Goal: Task Accomplishment & Management: Use online tool/utility

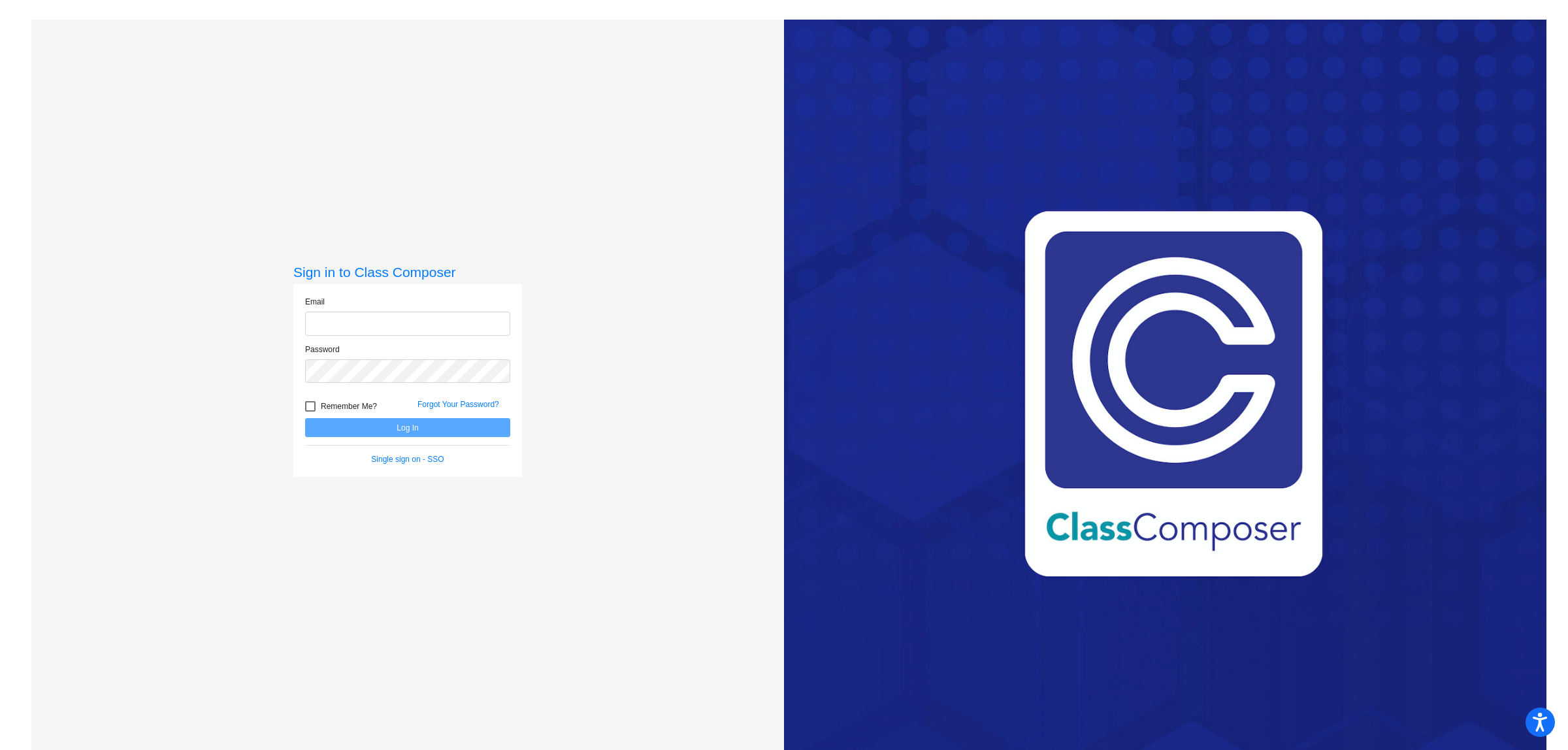
click at [322, 320] on input "email" at bounding box center [408, 323] width 205 height 24
type input "[EMAIL_ADDRESS][DOMAIN_NAME]"
click at [305, 418] on button "Log In" at bounding box center [408, 427] width 205 height 19
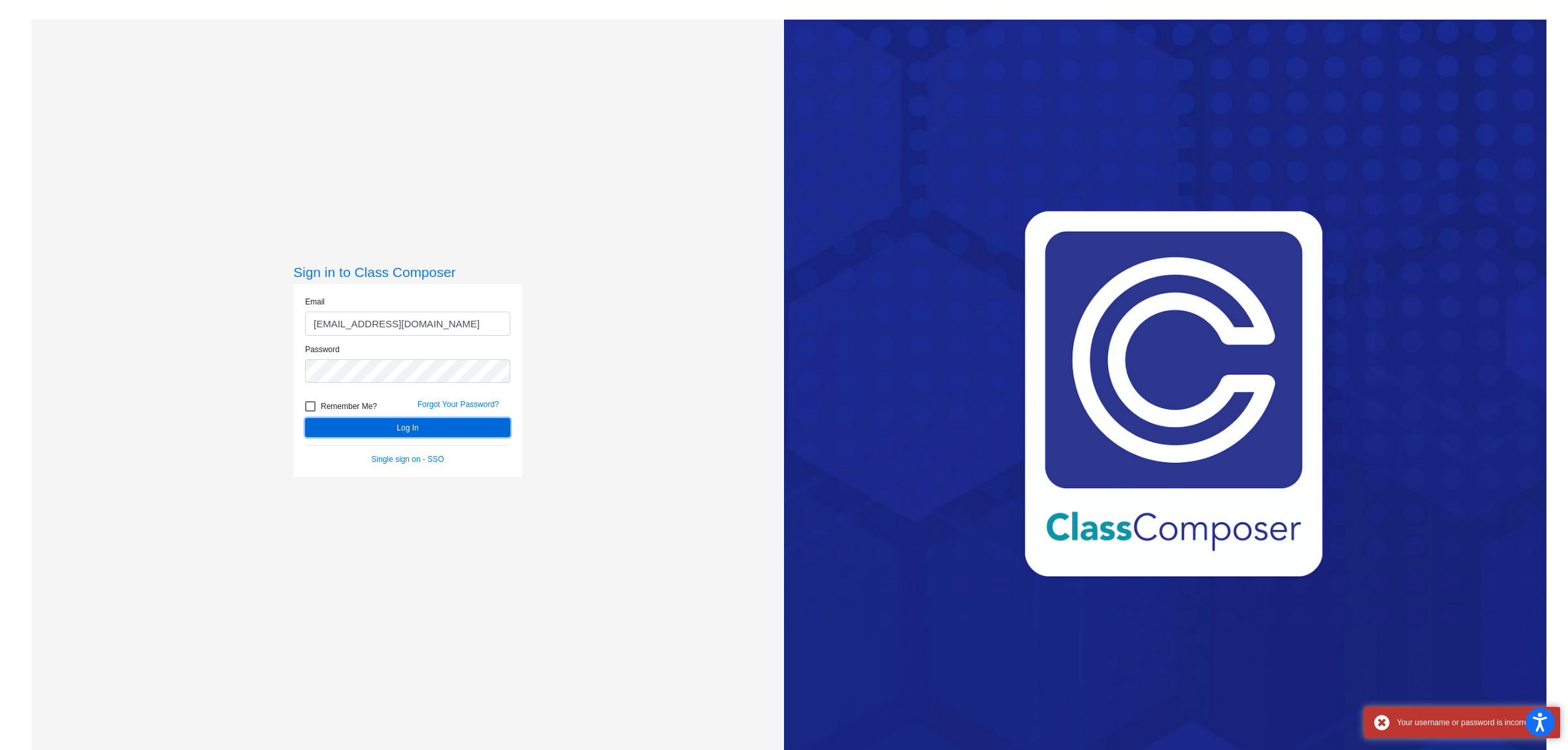
click at [387, 428] on button "Log In" at bounding box center [408, 427] width 205 height 19
click at [43, 383] on div "Sign in to Class Composer Email [EMAIL_ADDRESS][DOMAIN_NAME] Password Remember …" at bounding box center [407, 394] width 752 height 750
click at [347, 428] on button "Log In" at bounding box center [408, 427] width 205 height 19
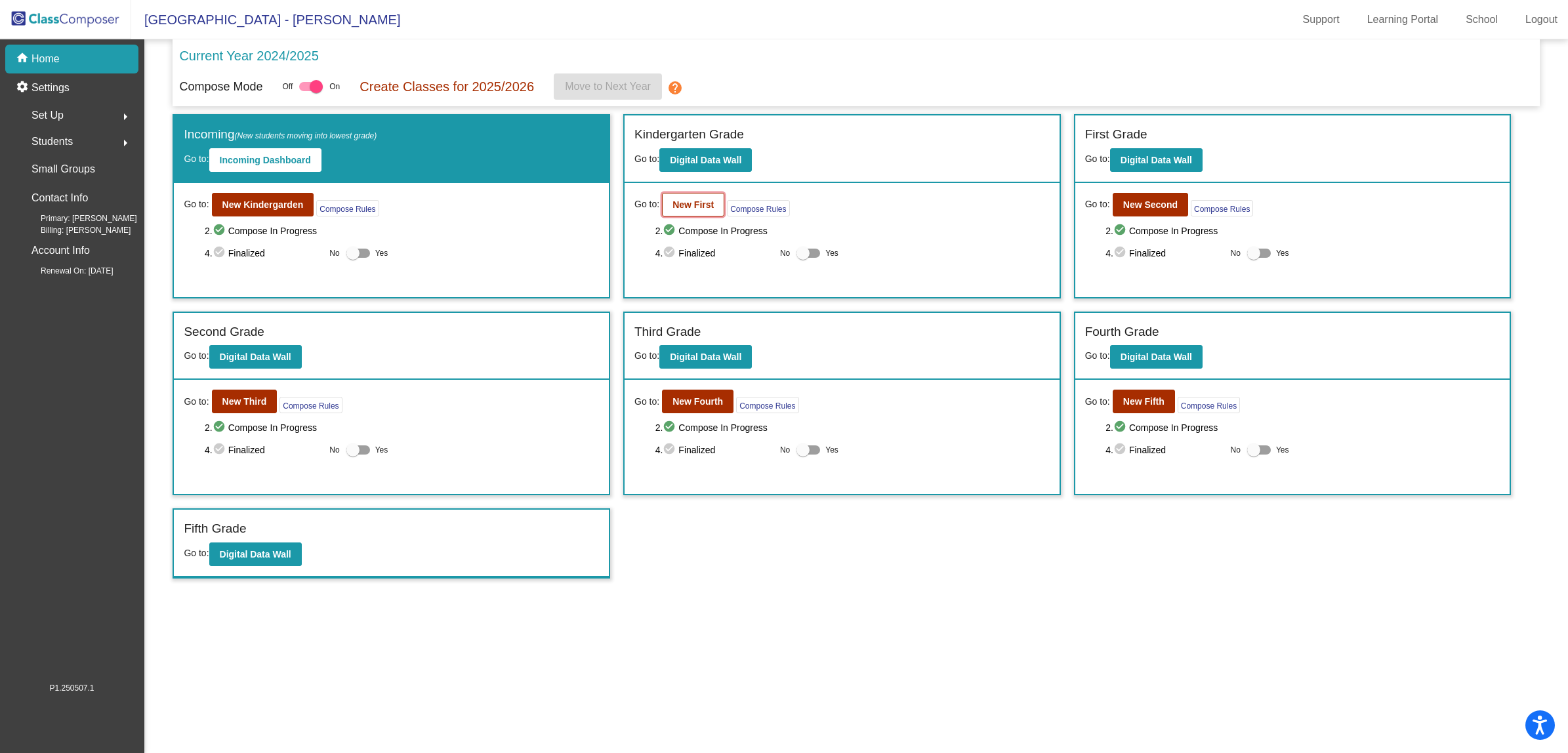
click at [704, 208] on b "New First" at bounding box center [693, 204] width 41 height 10
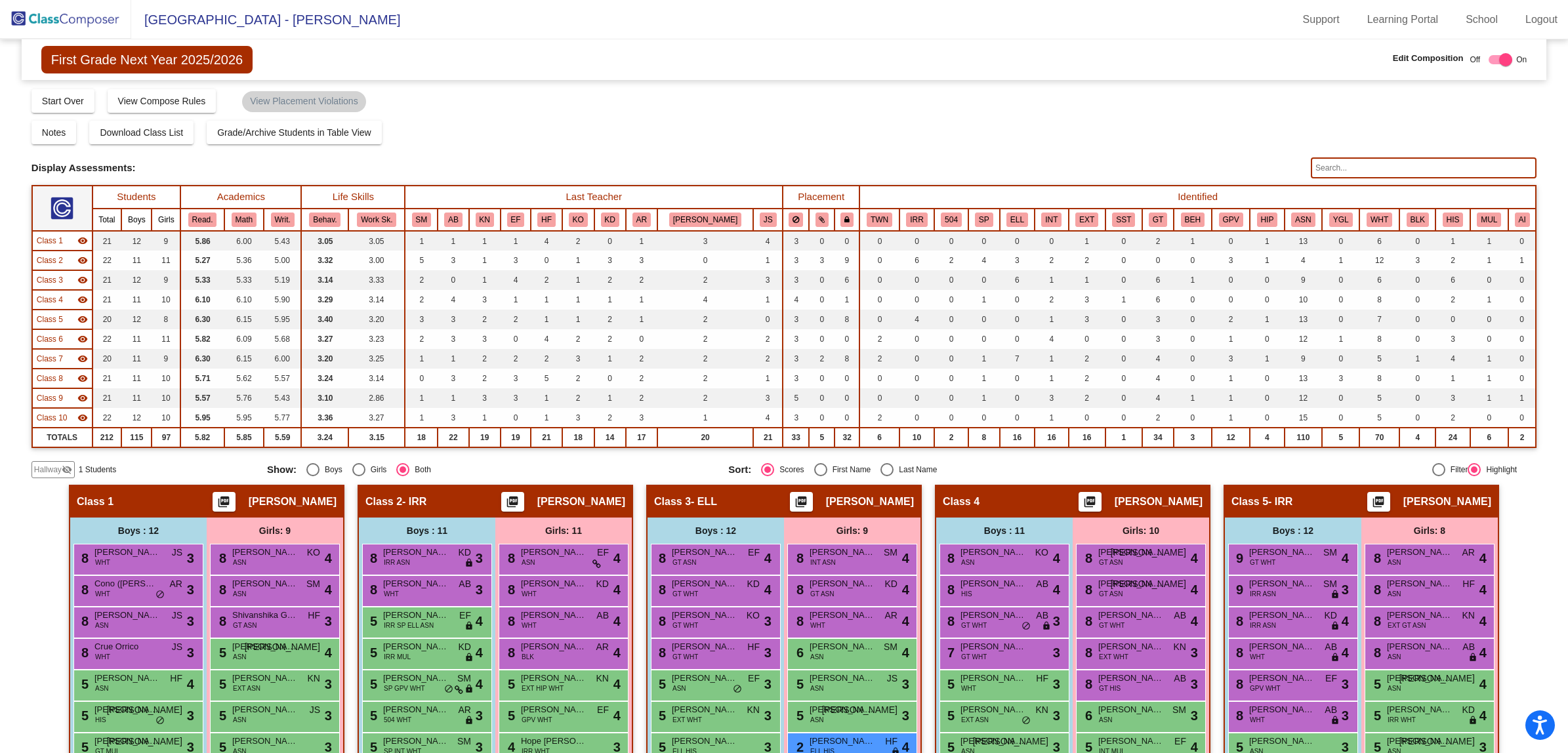
click at [48, 464] on span "Hallway" at bounding box center [48, 469] width 27 height 12
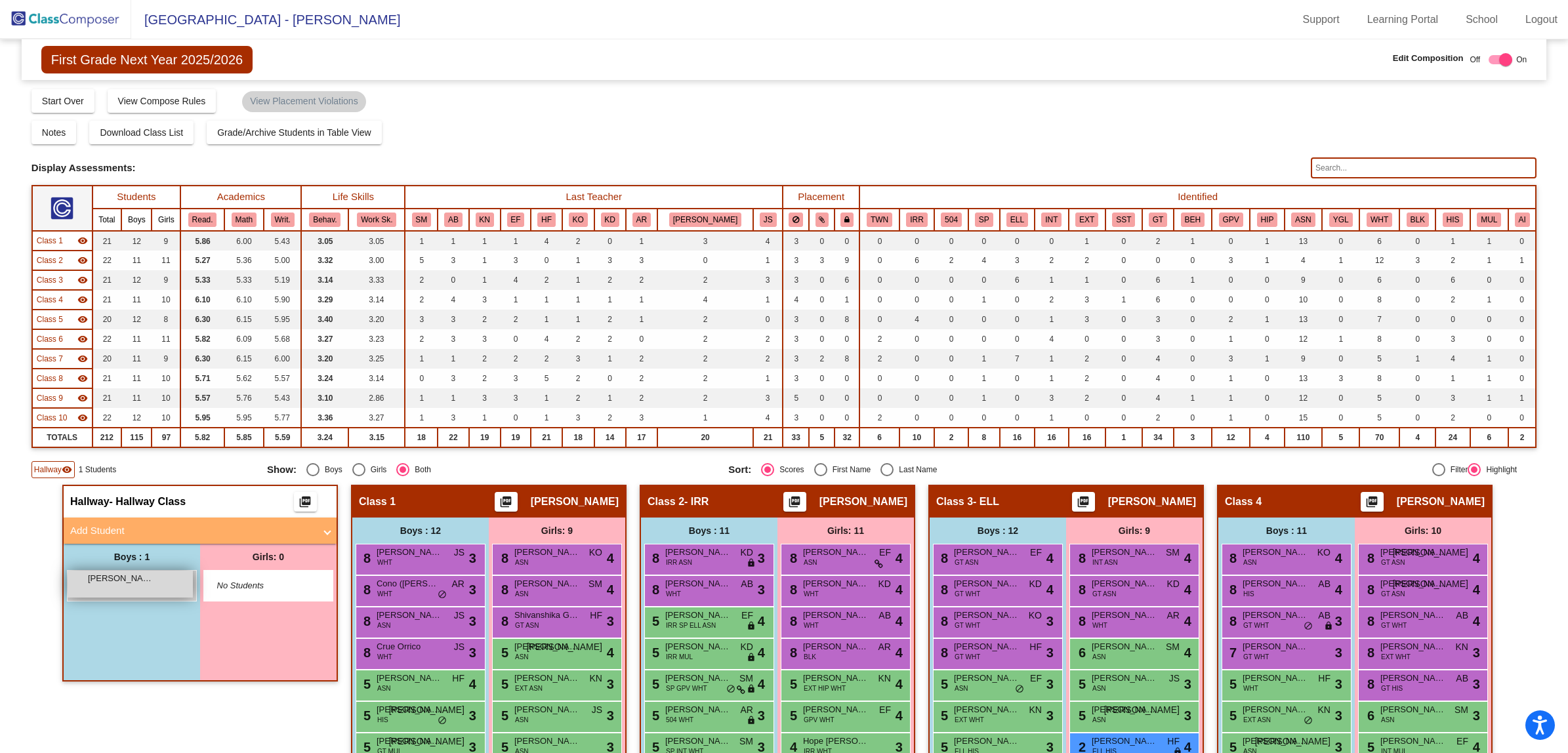
click at [116, 585] on div "[PERSON_NAME] lock do_not_disturb_alt" at bounding box center [130, 584] width 126 height 27
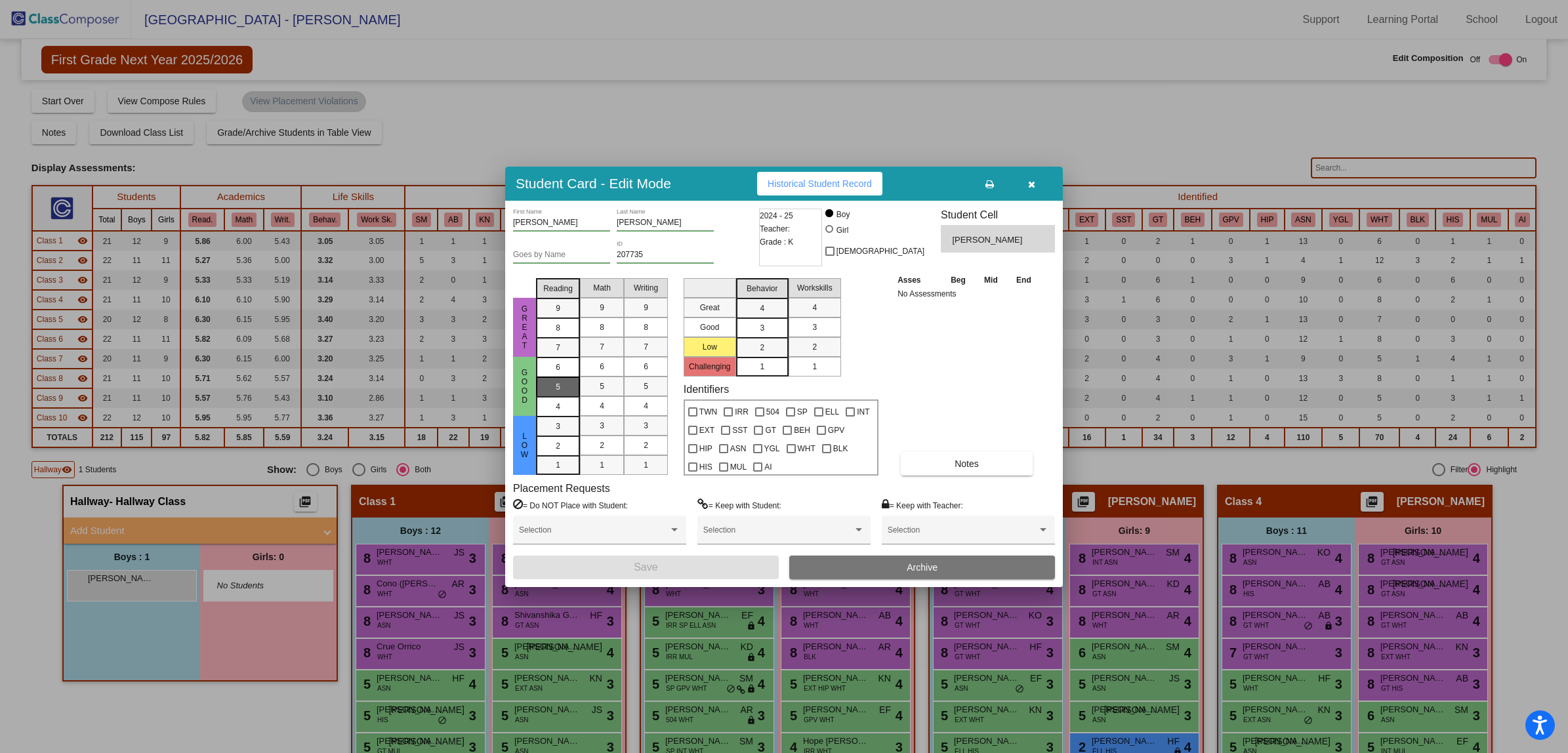
click at [567, 377] on div "5" at bounding box center [558, 367] width 26 height 20
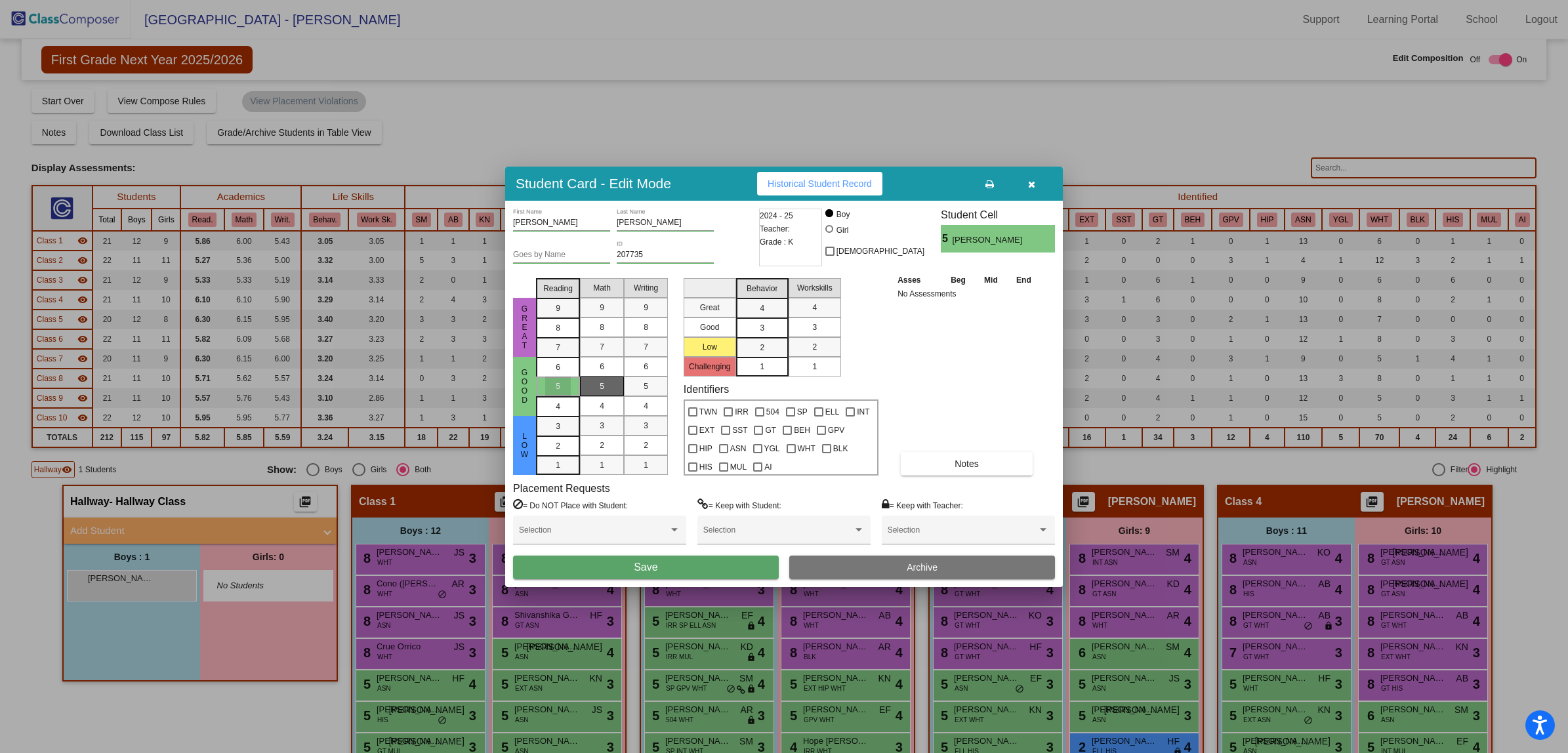
drag, startPoint x: 606, startPoint y: 382, endPoint x: 617, endPoint y: 379, distance: 11.4
click at [607, 382] on div "5" at bounding box center [602, 386] width 26 height 20
drag, startPoint x: 632, startPoint y: 382, endPoint x: 681, endPoint y: 368, distance: 51.0
click at [634, 382] on mat-list-option "5" at bounding box center [645, 386] width 44 height 20
drag, startPoint x: 759, startPoint y: 327, endPoint x: 819, endPoint y: 322, distance: 60.2
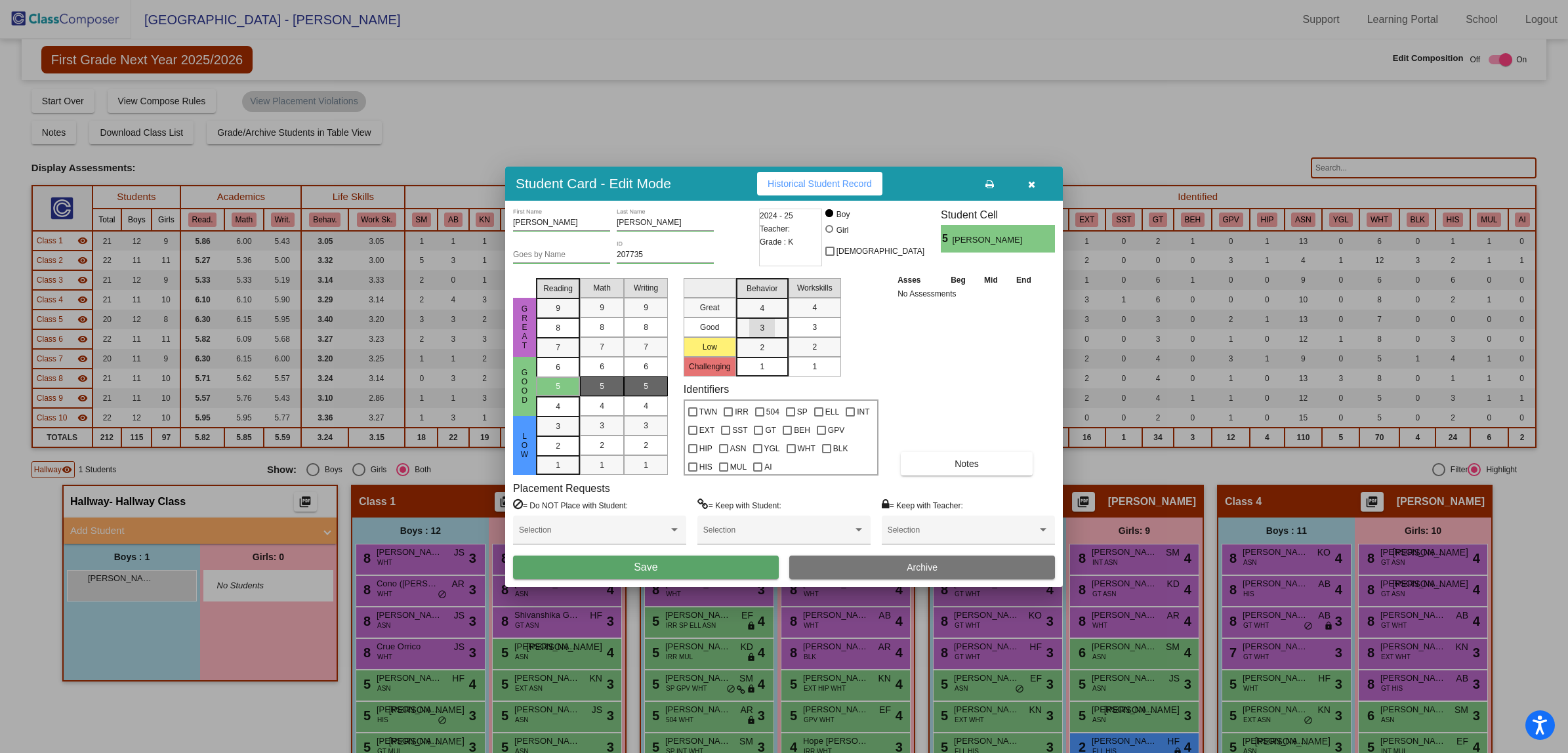
click at [780, 323] on mat-list-option "3" at bounding box center [762, 327] width 52 height 20
click at [819, 322] on div "3" at bounding box center [814, 327] width 26 height 20
click at [791, 446] on div at bounding box center [791, 449] width 9 height 9
click at [791, 453] on input "WHT" at bounding box center [791, 453] width 1 height 1
checkbox input "true"
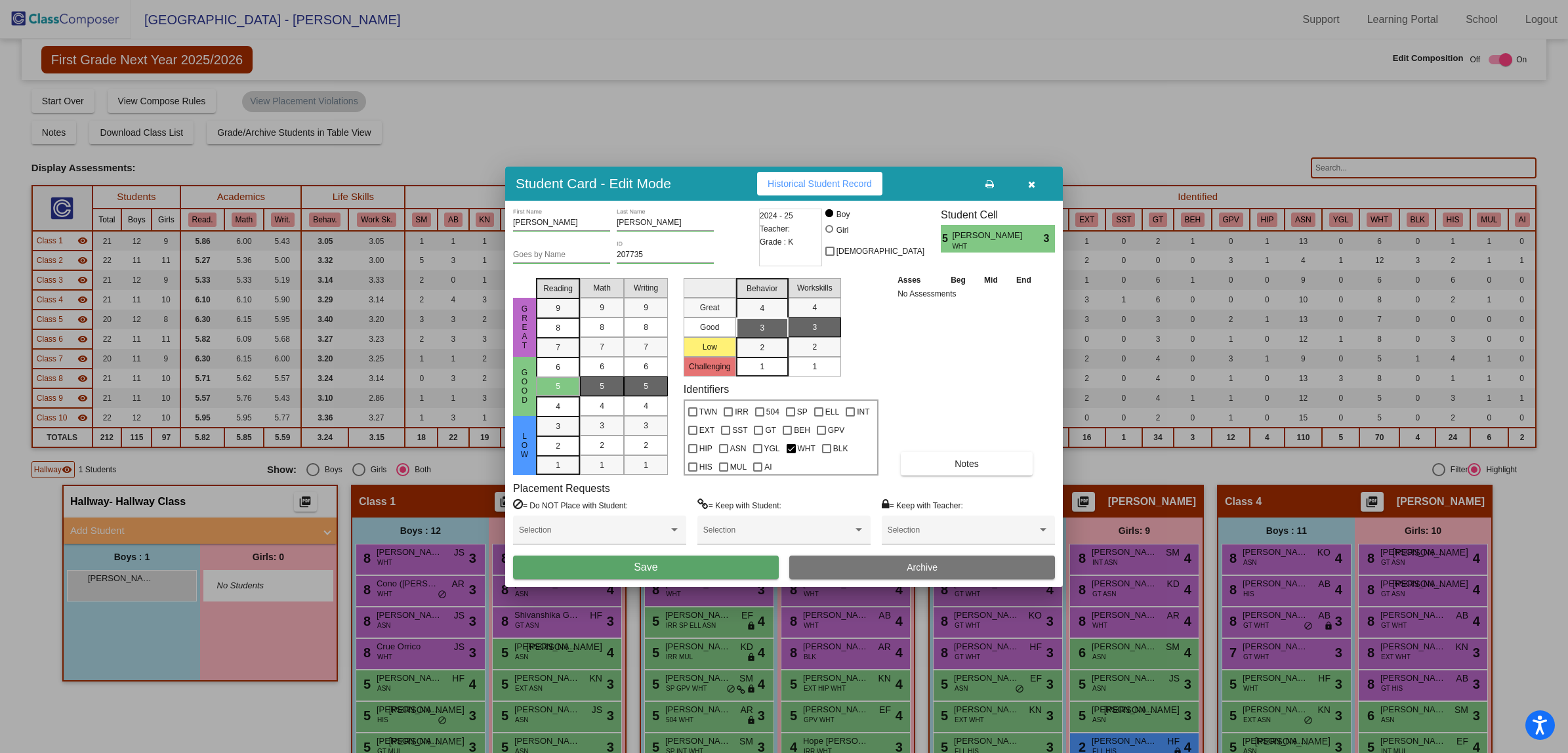
click at [642, 567] on span "Save" at bounding box center [645, 567] width 23 height 11
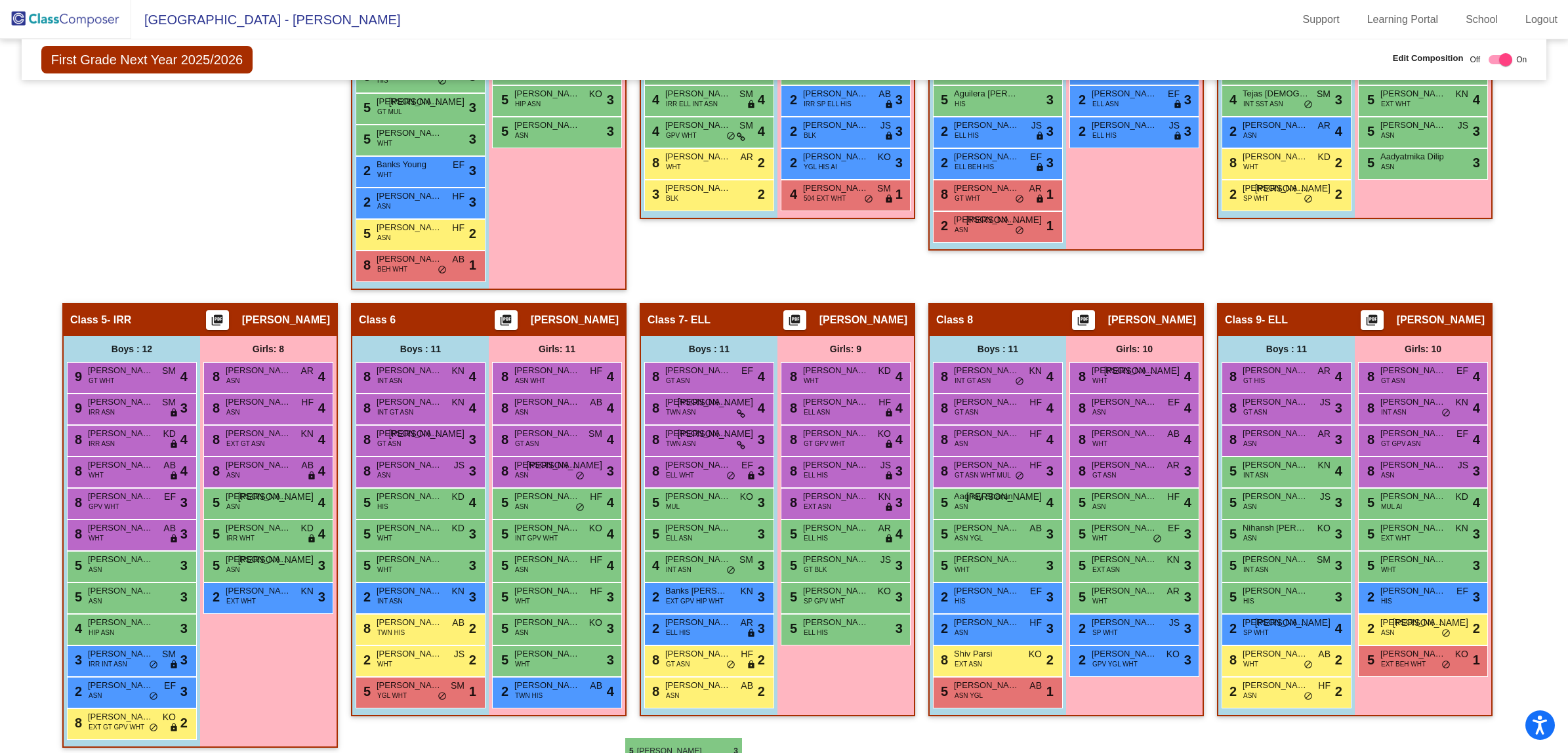
scroll to position [697, 0]
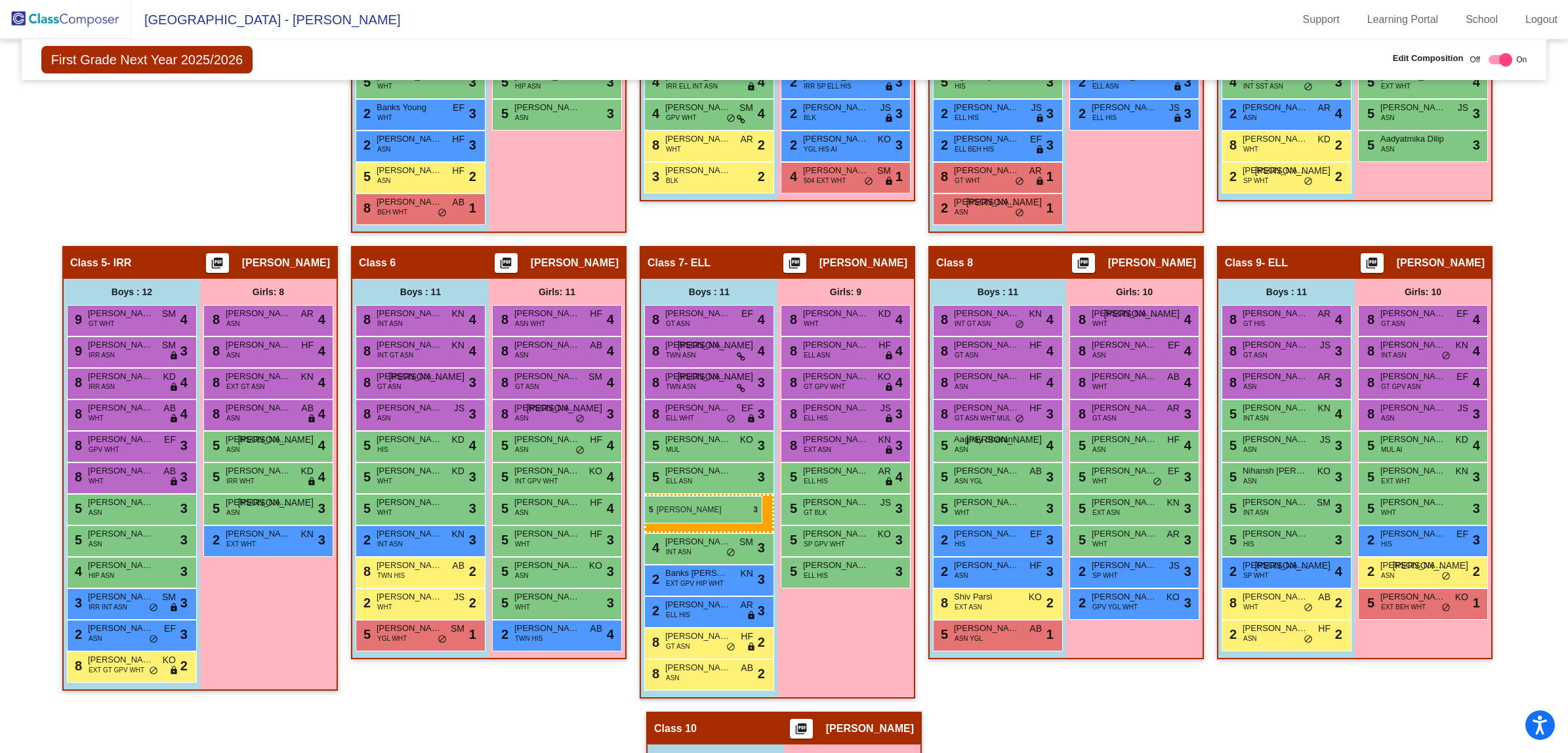
drag, startPoint x: 115, startPoint y: 577, endPoint x: 644, endPoint y: 496, distance: 535.2
